Goal: Communication & Community: Share content

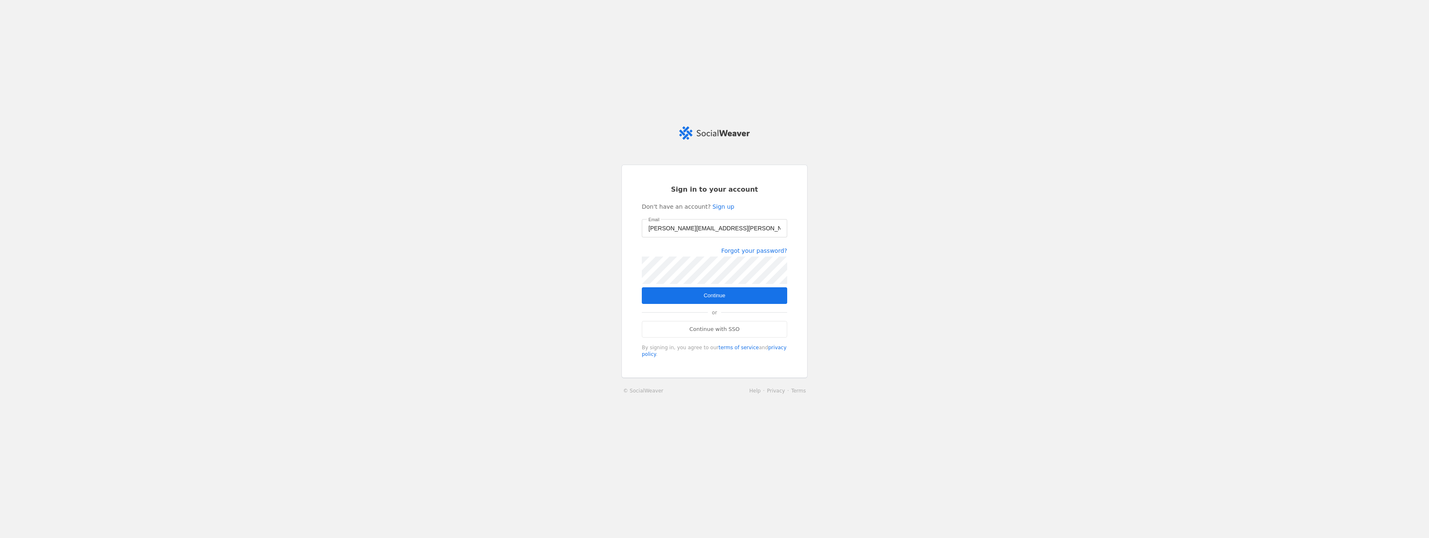
click at [692, 292] on span "submit" at bounding box center [714, 295] width 145 height 17
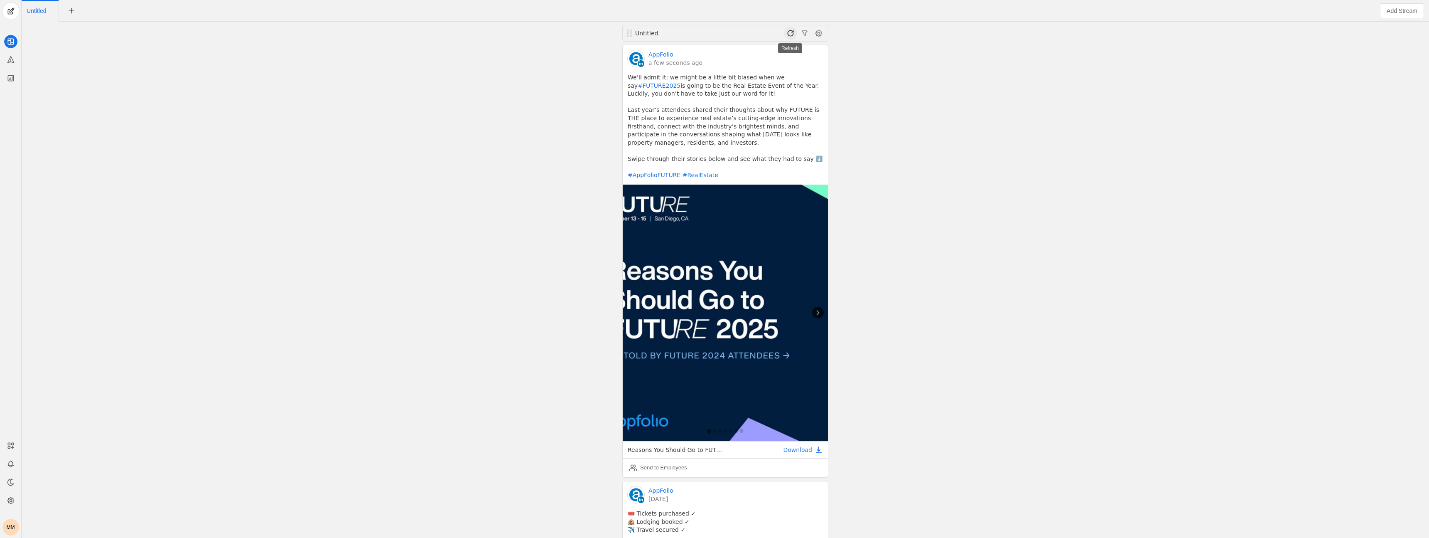
click at [692, 33] on span at bounding box center [790, 33] width 13 height 13
click at [692, 312] on icon at bounding box center [818, 311] width 8 height 8
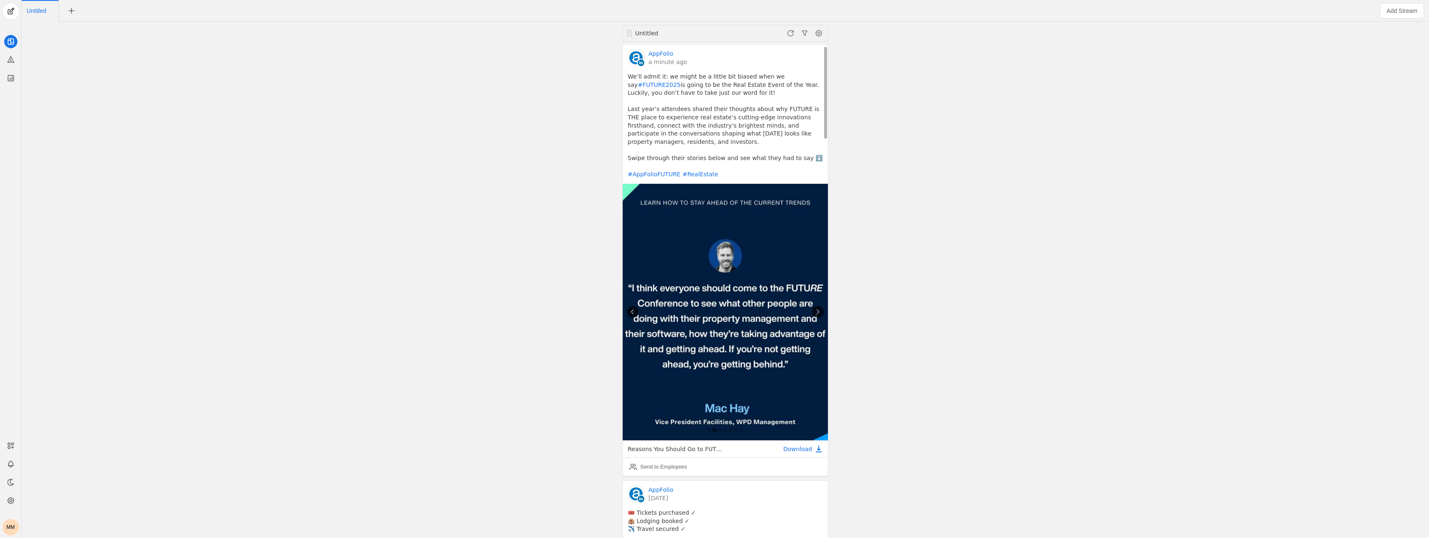
click at [692, 312] on icon at bounding box center [818, 311] width 8 height 8
click at [642, 398] on div "Send to Employees" at bounding box center [663, 466] width 47 height 8
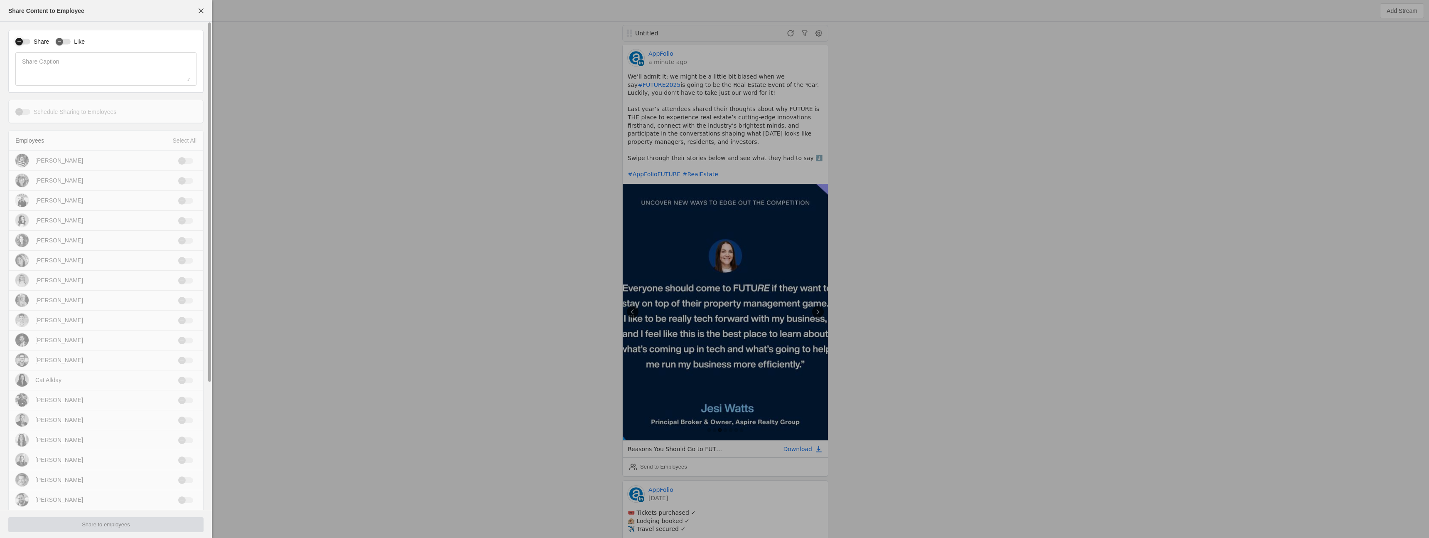
click at [20, 38] on div "button" at bounding box center [18, 41] width 7 height 7
click at [71, 42] on label "Like" at bounding box center [78, 41] width 14 height 8
click at [71, 42] on button "Like" at bounding box center [63, 42] width 15 height 6
click at [188, 140] on div "Select All" at bounding box center [184, 140] width 24 height 8
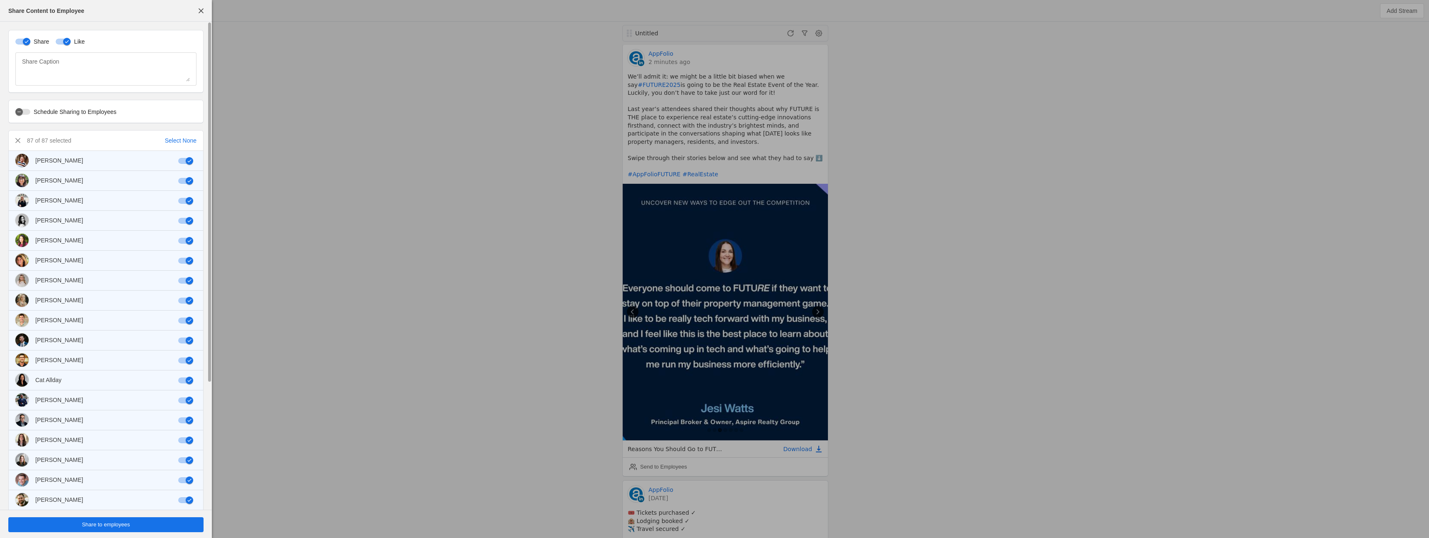
click at [138, 398] on span "undefined" at bounding box center [105, 524] width 195 height 15
